Goal: Task Accomplishment & Management: Manage account settings

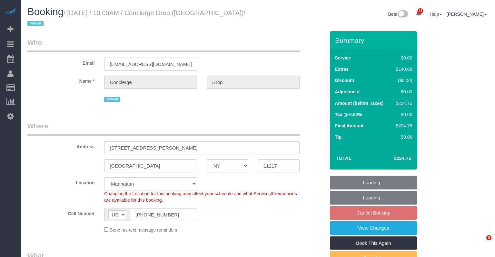
select select "NY"
select select "number:89"
select select "number:90"
select select "number:15"
select select "number:5"
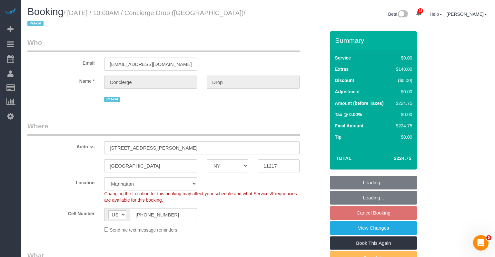
select select "object:1063"
select select "spot3"
select select "string:stripe-pm_1RaQn24VGloSiKo7zeOF73Wj"
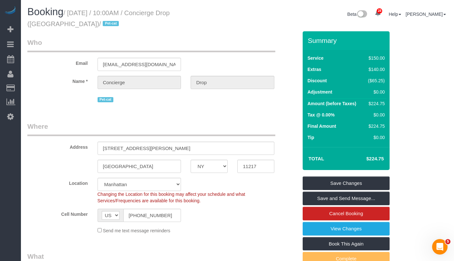
scroll to position [1, 0]
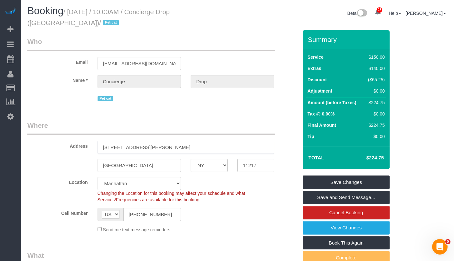
drag, startPoint x: 178, startPoint y: 147, endPoint x: 87, endPoint y: 145, distance: 90.2
click at [88, 145] on div "Address 333 Schermerhorn Street, 16A" at bounding box center [163, 136] width 280 height 33
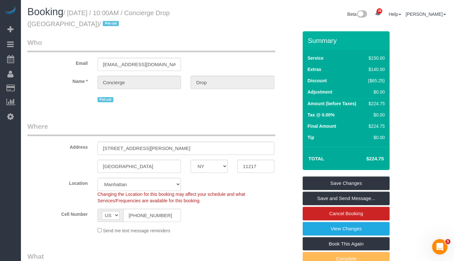
click at [60, 86] on div "Name * Concierge Drop" at bounding box center [163, 82] width 280 height 13
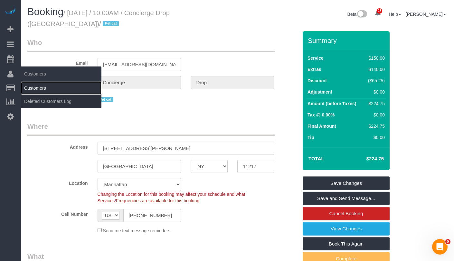
click at [32, 88] on link "Customers" at bounding box center [61, 88] width 81 height 13
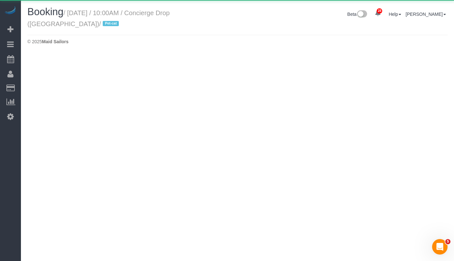
select select "NY"
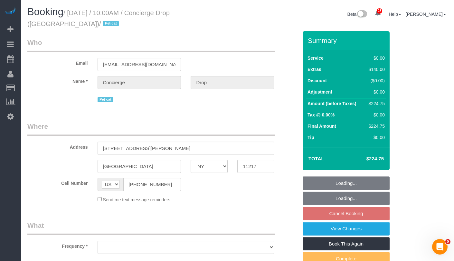
select select "object:2439"
select select "string:stripe-pm_1RaQn24VGloSiKo7zeOF73Wj"
select select "number:89"
select select "number:90"
select select "number:15"
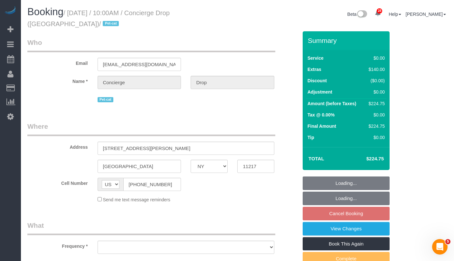
select select "number:5"
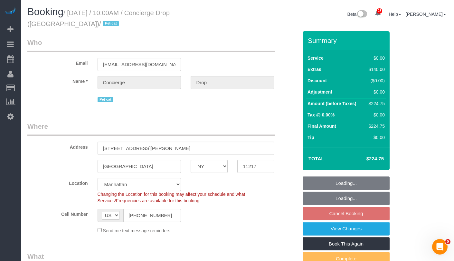
select select "spot56"
select select "object:3112"
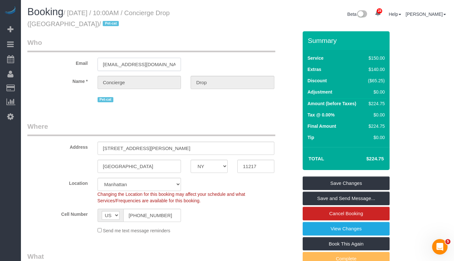
click at [136, 65] on input "support@conciergedrop.com" at bounding box center [140, 64] width 84 height 13
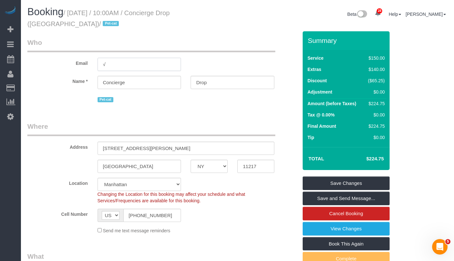
type input "√"
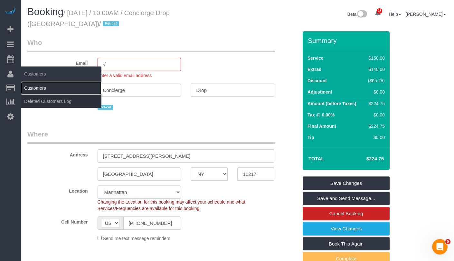
click at [37, 89] on link "Customers" at bounding box center [61, 88] width 81 height 13
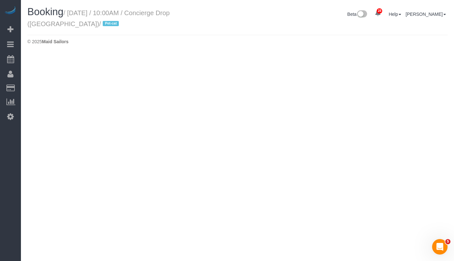
select select "NY"
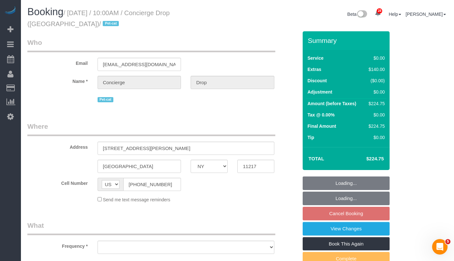
select select "number:89"
select select "number:90"
select select "number:15"
select select "number:5"
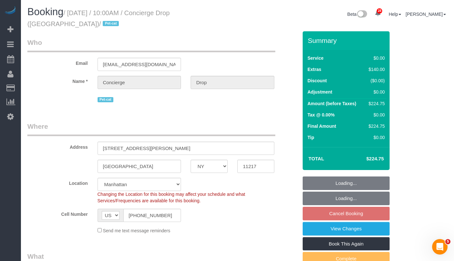
select select "object:4317"
select select "spot109"
select select "object:4778"
select select "string:stripe-pm_1RaQn24VGloSiKo7zeOF73Wj"
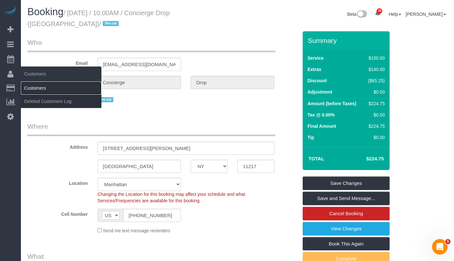
click at [35, 89] on link "Customers" at bounding box center [61, 88] width 81 height 13
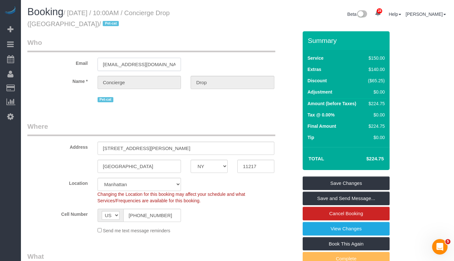
click at [126, 62] on input "support@conciergedrop.com" at bounding box center [140, 64] width 84 height 13
click at [136, 105] on fieldset "Who Email support@conciergedrop.com Name * Concierge Drop Pet-cat" at bounding box center [162, 73] width 271 height 71
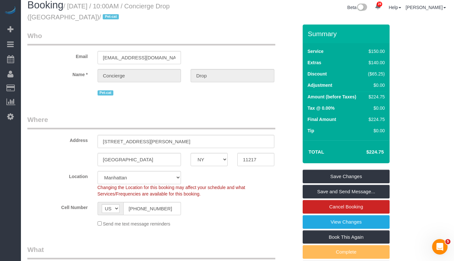
scroll to position [9, 0]
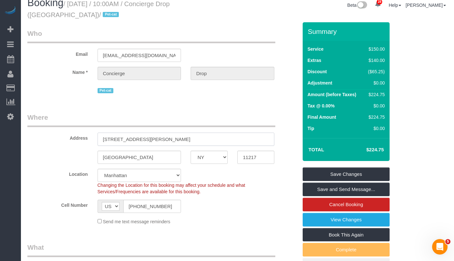
click at [162, 139] on input "333 Schermerhorn Street, 16A" at bounding box center [186, 138] width 177 height 13
click at [160, 139] on input "333 Schermerhorn Street, 16A" at bounding box center [186, 138] width 177 height 13
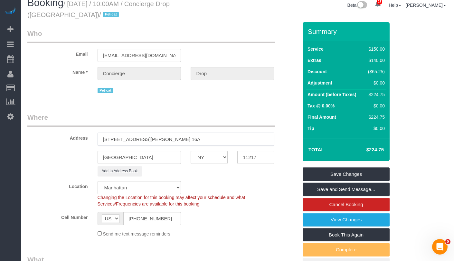
click at [191, 135] on input "333 Schermerhorn Street, Apt. 16A" at bounding box center [186, 138] width 177 height 13
drag, startPoint x: 201, startPoint y: 139, endPoint x: 89, endPoint y: 135, distance: 111.5
click at [89, 135] on div "Address 333 Schermerhorn Street, Apt. 16A" at bounding box center [163, 128] width 280 height 33
type input "333 Schermerhorn Street, Apt. 16A"
select select "6"
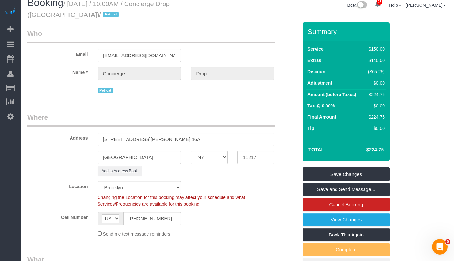
select select "object:5199"
select select "spot162"
click at [53, 75] on label "Name *" at bounding box center [58, 71] width 70 height 9
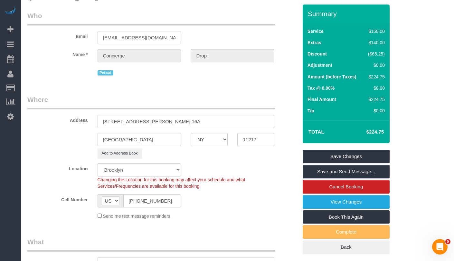
scroll to position [0, 0]
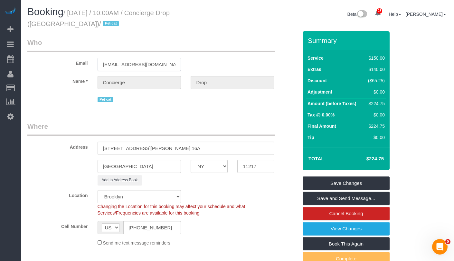
click at [131, 71] on sui-booking-customer "Email support@conciergedrop.com Name * Concierge Drop Pet-cat" at bounding box center [162, 71] width 271 height 66
click at [138, 66] on input "support@conciergedrop.com" at bounding box center [140, 64] width 84 height 13
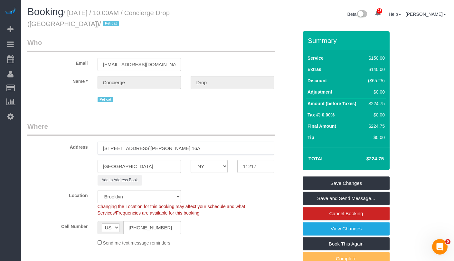
drag, startPoint x: 193, startPoint y: 149, endPoint x: 106, endPoint y: 143, distance: 87.8
click at [105, 143] on input "333 Schermerhorn Street, Apt. 16A" at bounding box center [186, 147] width 177 height 13
click at [196, 20] on h1 "Booking / September 28, 2025 / 10:00AM / Concierge Drop (NYC) / Pet-cat" at bounding box center [130, 17] width 206 height 22
drag, startPoint x: 165, startPoint y: 13, endPoint x: 72, endPoint y: 15, distance: 93.1
click at [72, 15] on small "/ September 28, 2025 / 10:00AM / Concierge Drop (NYC) / Pet-cat" at bounding box center [98, 18] width 142 height 18
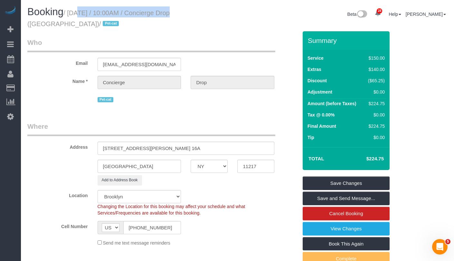
copy small "September 28, 2025 / 10:00AM"
drag, startPoint x: 157, startPoint y: 148, endPoint x: 96, endPoint y: 145, distance: 61.0
click at [96, 145] on div "333 Schermerhorn Street, Apt. 16A" at bounding box center [186, 147] width 187 height 13
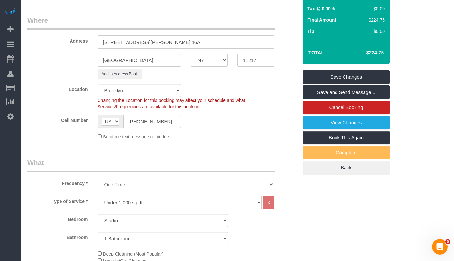
scroll to position [107, 0]
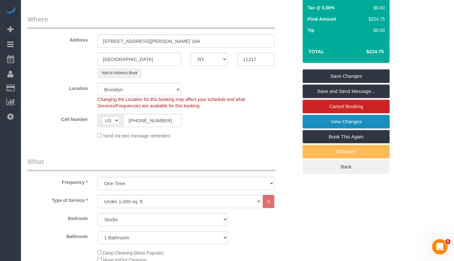
click at [336, 124] on link "View Changes" at bounding box center [346, 122] width 87 height 14
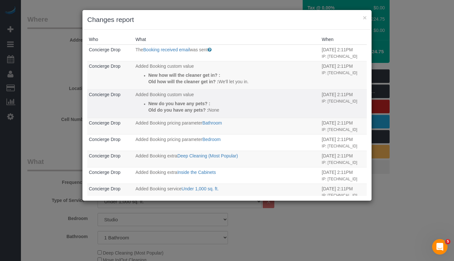
scroll to position [36, 0]
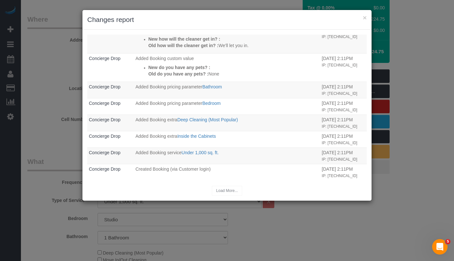
click at [44, 138] on div "× Changes report Who What When Concierge Drop The Booking received email was se…" at bounding box center [227, 130] width 454 height 261
click at [366, 20] on button "×" at bounding box center [365, 17] width 4 height 7
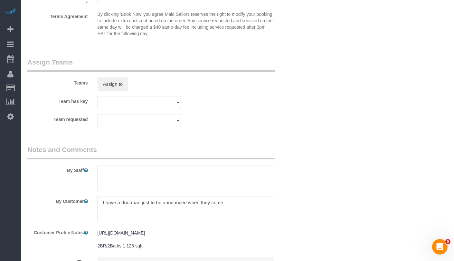
scroll to position [903, 0]
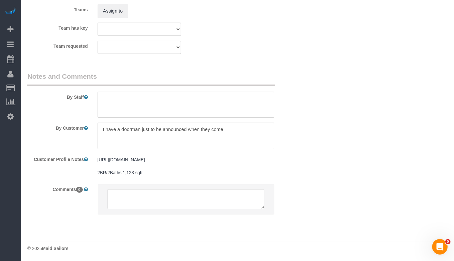
drag, startPoint x: 154, startPoint y: 160, endPoint x: 90, endPoint y: 147, distance: 66.1
click at [90, 154] on div "Customer Profile Notes https://www.realtor.com/realestateandhomes-detail/225-Ch…" at bounding box center [163, 166] width 280 height 25
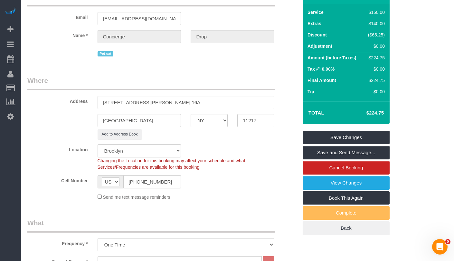
scroll to position [47, 0]
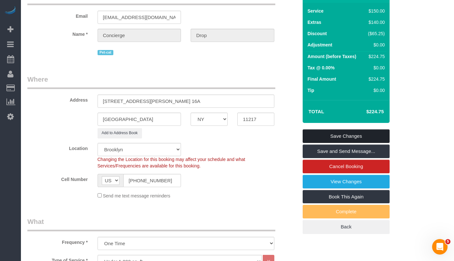
click at [321, 136] on link "Save Changes" at bounding box center [346, 136] width 87 height 14
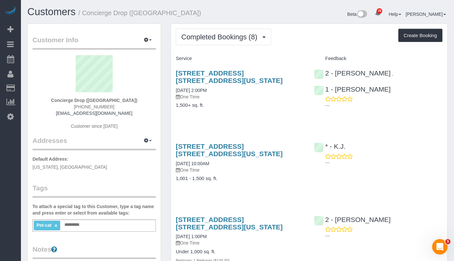
scroll to position [9, 0]
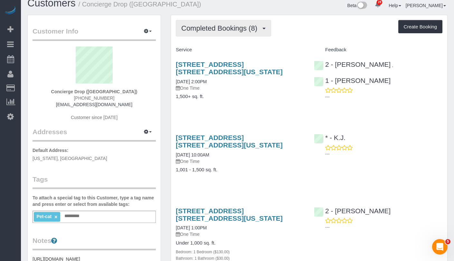
click at [200, 23] on button "Completed Bookings (8)" at bounding box center [223, 28] width 95 height 16
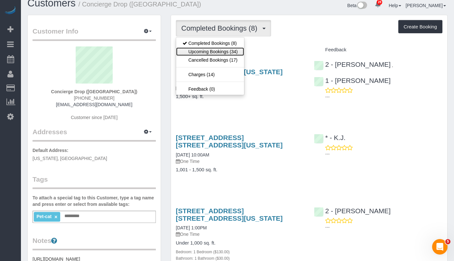
click at [209, 51] on link "Upcoming Bookings (34)" at bounding box center [210, 51] width 68 height 8
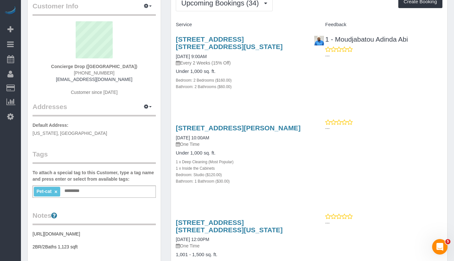
scroll to position [0, 0]
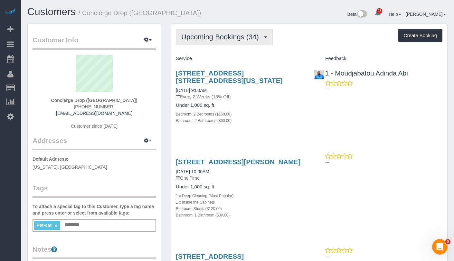
click at [227, 39] on span "Upcoming Bookings (34)" at bounding box center [221, 37] width 81 height 8
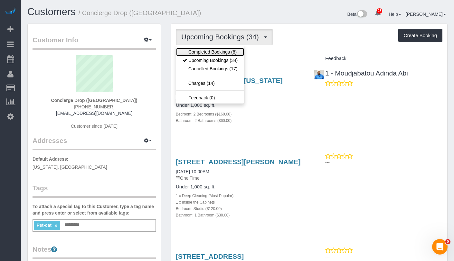
click at [219, 53] on link "Completed Bookings (8)" at bounding box center [210, 52] width 68 height 8
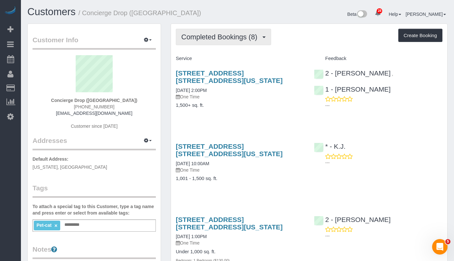
click at [214, 34] on span "Completed Bookings (8)" at bounding box center [220, 37] width 79 height 8
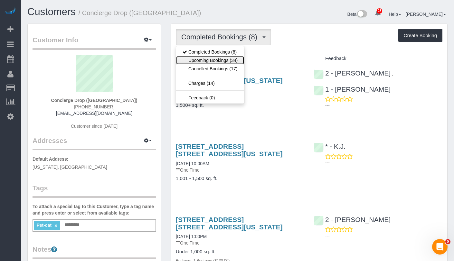
click at [216, 61] on link "Upcoming Bookings (34)" at bounding box center [210, 60] width 68 height 8
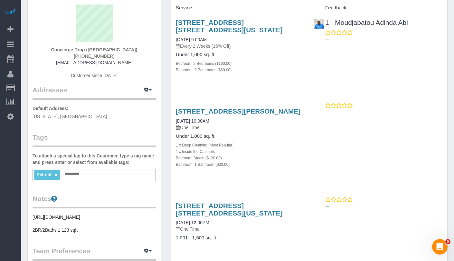
scroll to position [82, 0]
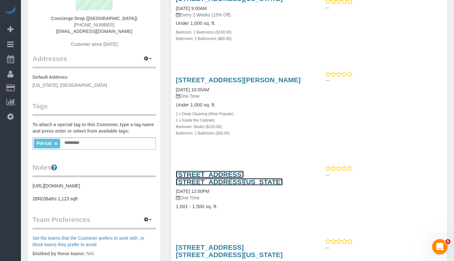
click at [202, 185] on link "225 Cherry Street, Apt. 34k, New York, NY 10002" at bounding box center [229, 177] width 107 height 15
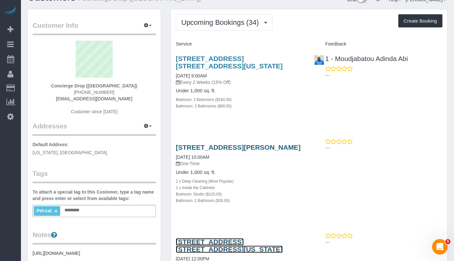
scroll to position [16, 0]
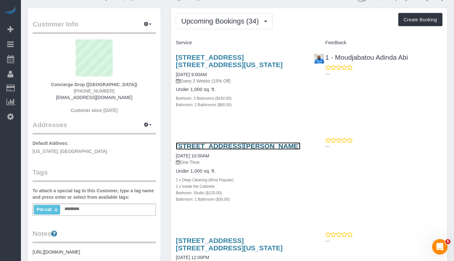
click at [191, 149] on link "333 Schermerhorn Street, 16a, Brooklyn, NY 11217" at bounding box center [238, 145] width 125 height 7
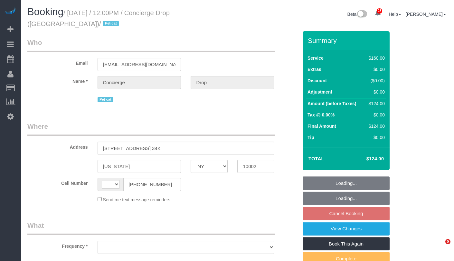
select select "NY"
select select "string:US"
select select "object:562"
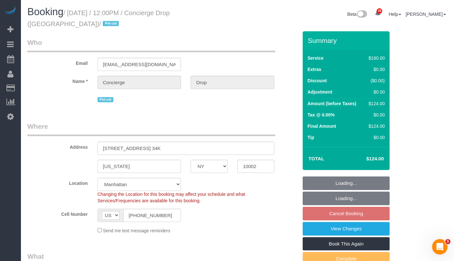
select select "string:stripe-pm_1RaQn24VGloSiKo7zeOF73Wj"
select select "number:89"
select select "number:90"
select select "number:14"
select select "number:5"
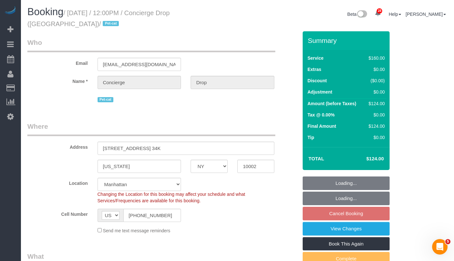
select select "object:1046"
select select "spot5"
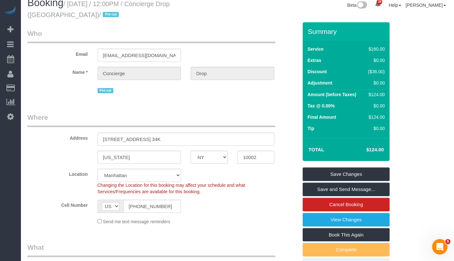
scroll to position [10, 0]
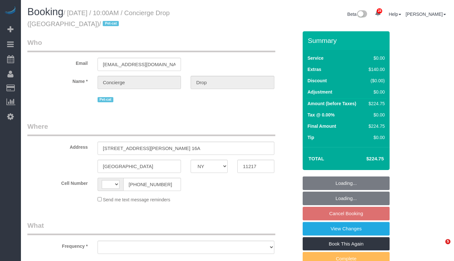
select select "NY"
select select "string:[GEOGRAPHIC_DATA]"
select select "object:809"
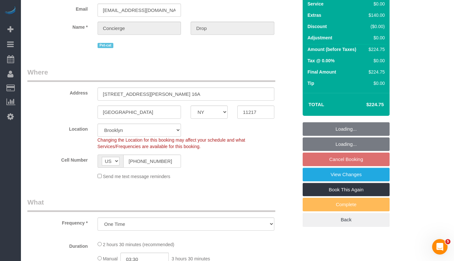
select select "string:stripe-pm_1RaQn24VGloSiKo7zeOF73Wj"
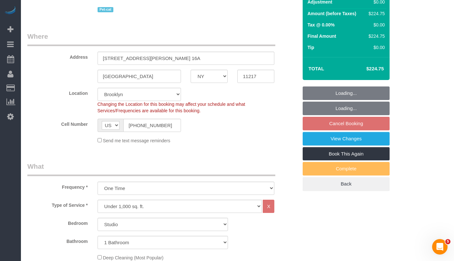
select select "spot3"
select select "number:89"
select select "number:90"
select select "number:15"
select select "number:5"
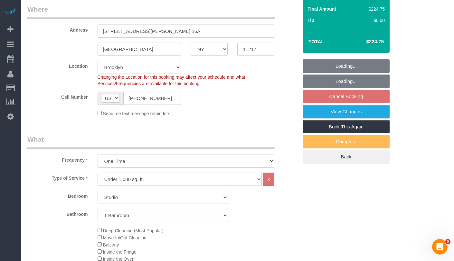
select select "object:1449"
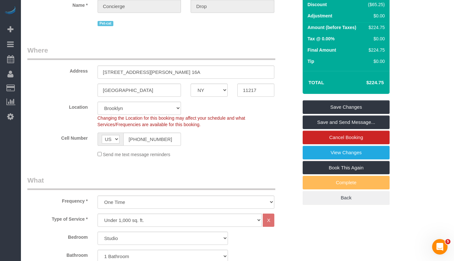
scroll to position [69, 0]
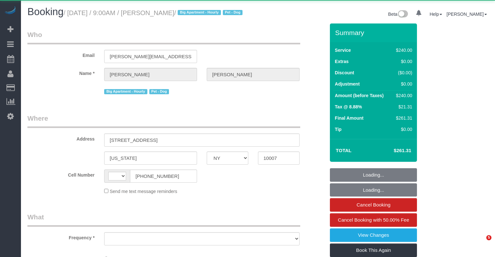
select select "NY"
select select "string:[GEOGRAPHIC_DATA]"
select select "object:825"
select select "string:stripe-pm_1QdZj74VGloSiKo7nYhfFZc7"
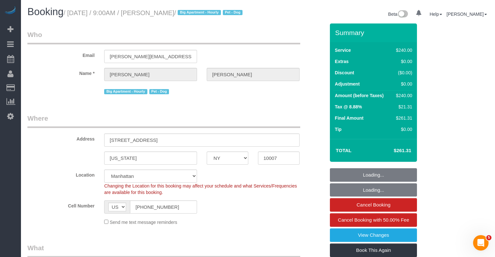
select select "object:1478"
select select "180"
select select "spot1"
select select "number:57"
select select "number:70"
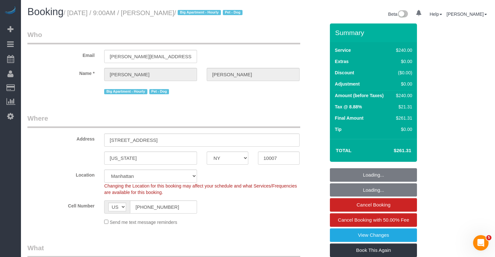
select select "number:13"
select select "number:5"
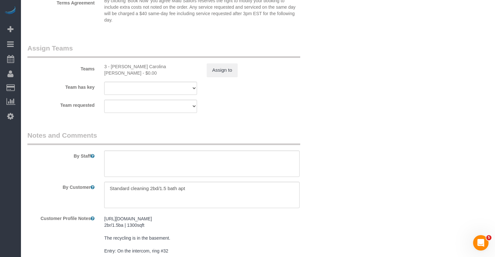
scroll to position [690, 0]
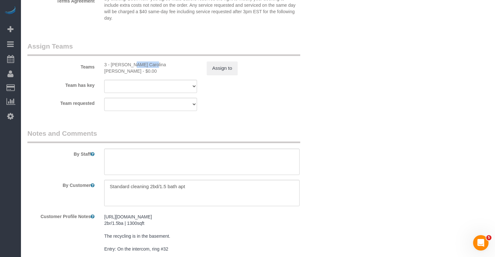
drag, startPoint x: 111, startPoint y: 73, endPoint x: 130, endPoint y: 74, distance: 18.7
click at [130, 74] on div "3 - [PERSON_NAME] Carolina [PERSON_NAME] - $0.00" at bounding box center [150, 68] width 93 height 13
copy div "Andreina"
